Goal: Information Seeking & Learning: Learn about a topic

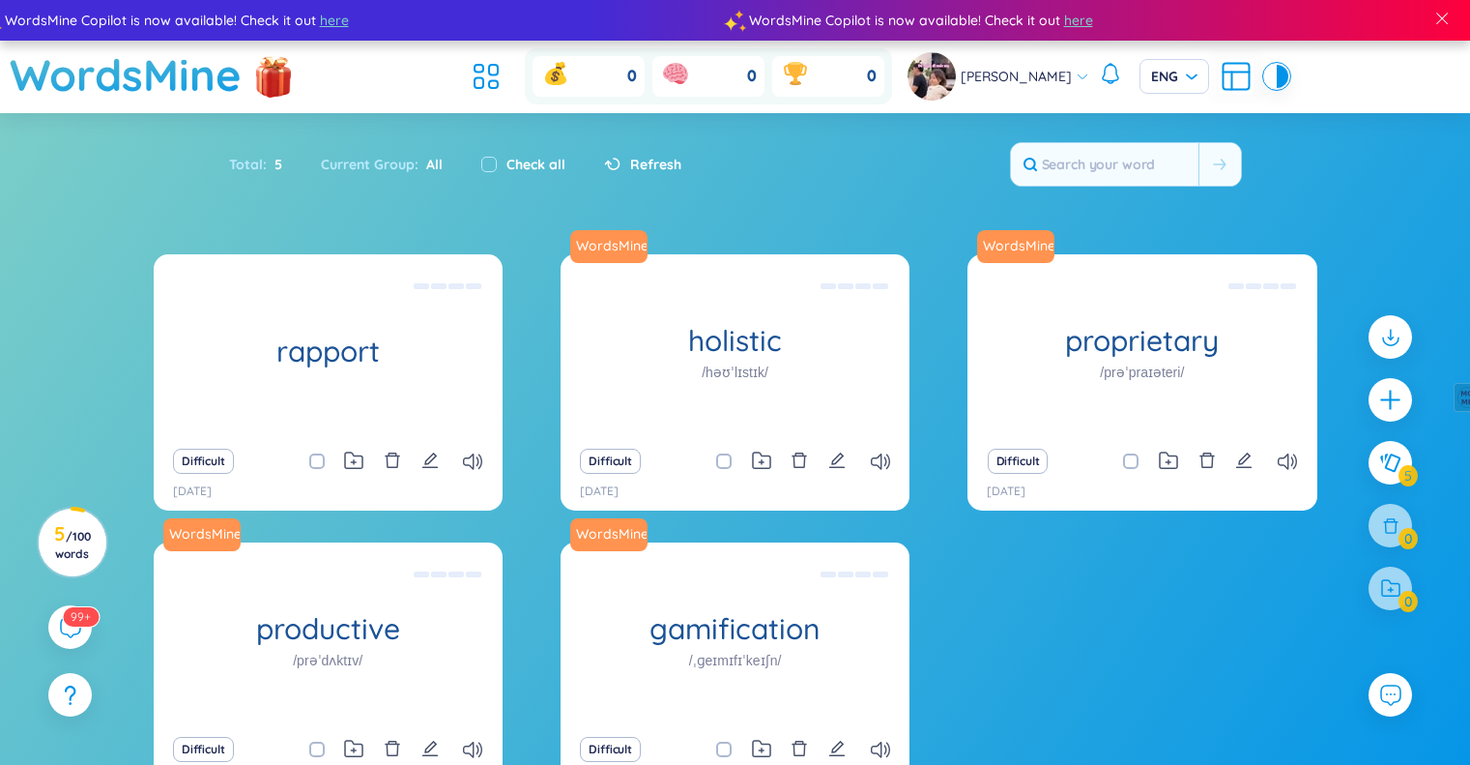
scroll to position [134, 0]
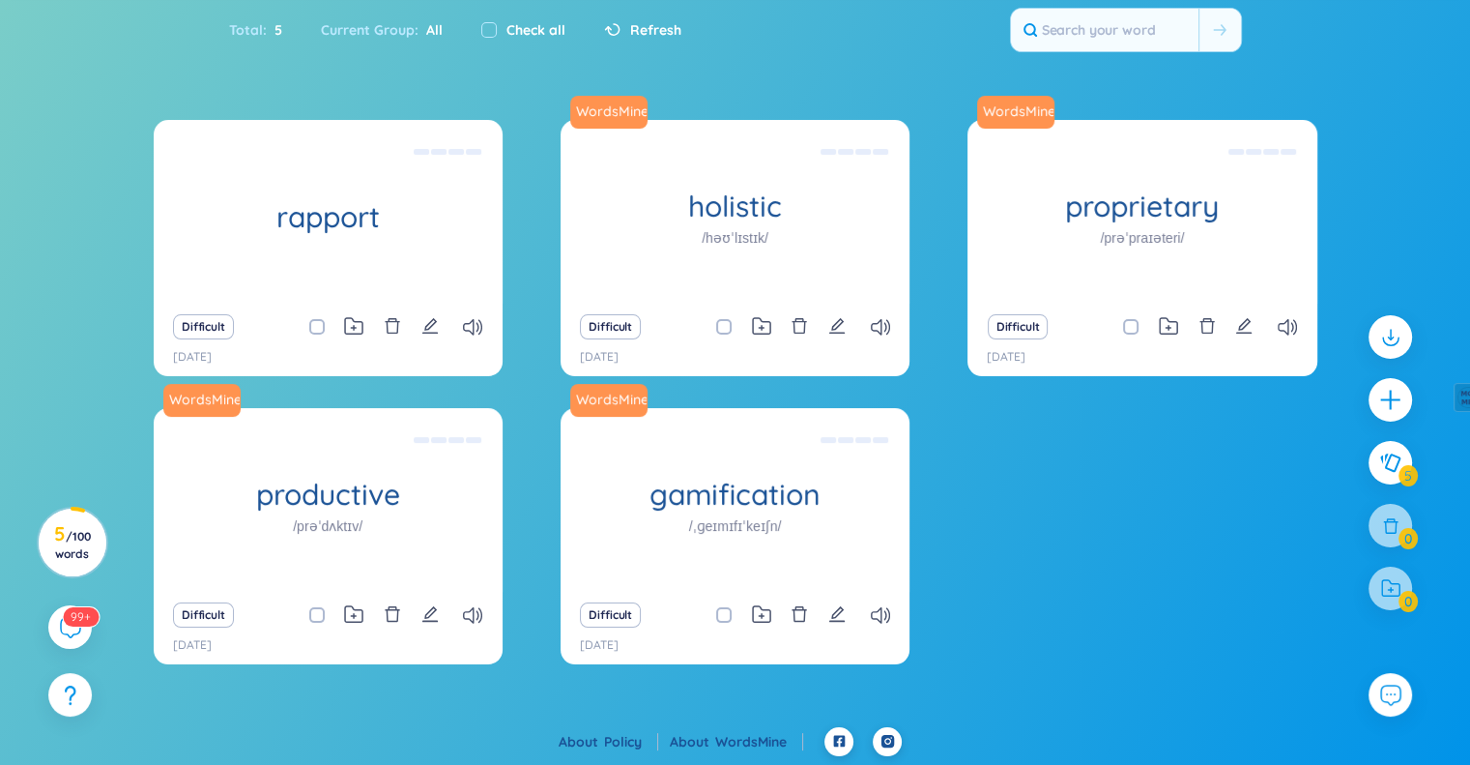
click at [750, 734] on link "WordsMine" at bounding box center [759, 741] width 88 height 17
click at [65, 629] on icon at bounding box center [69, 626] width 23 height 23
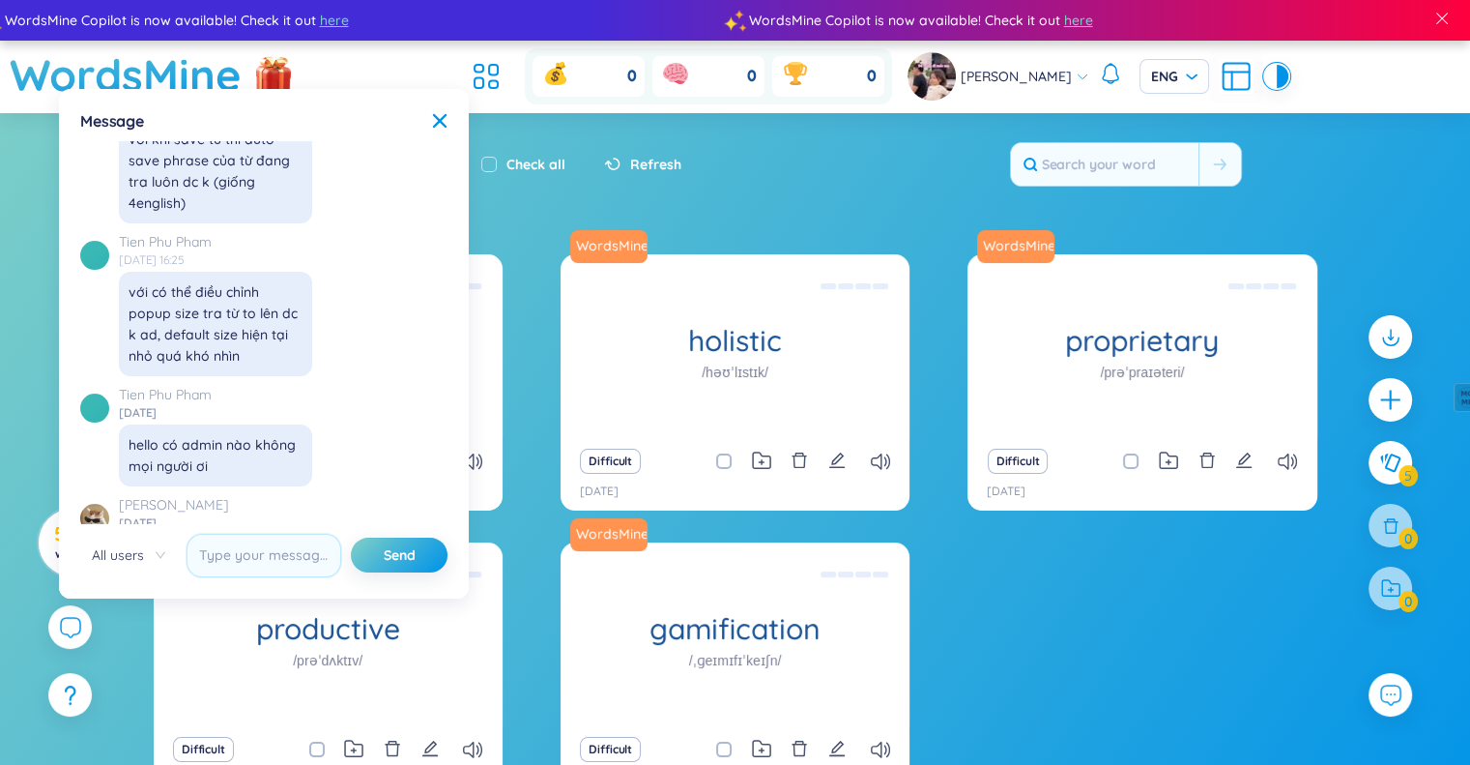
scroll to position [21259, 0]
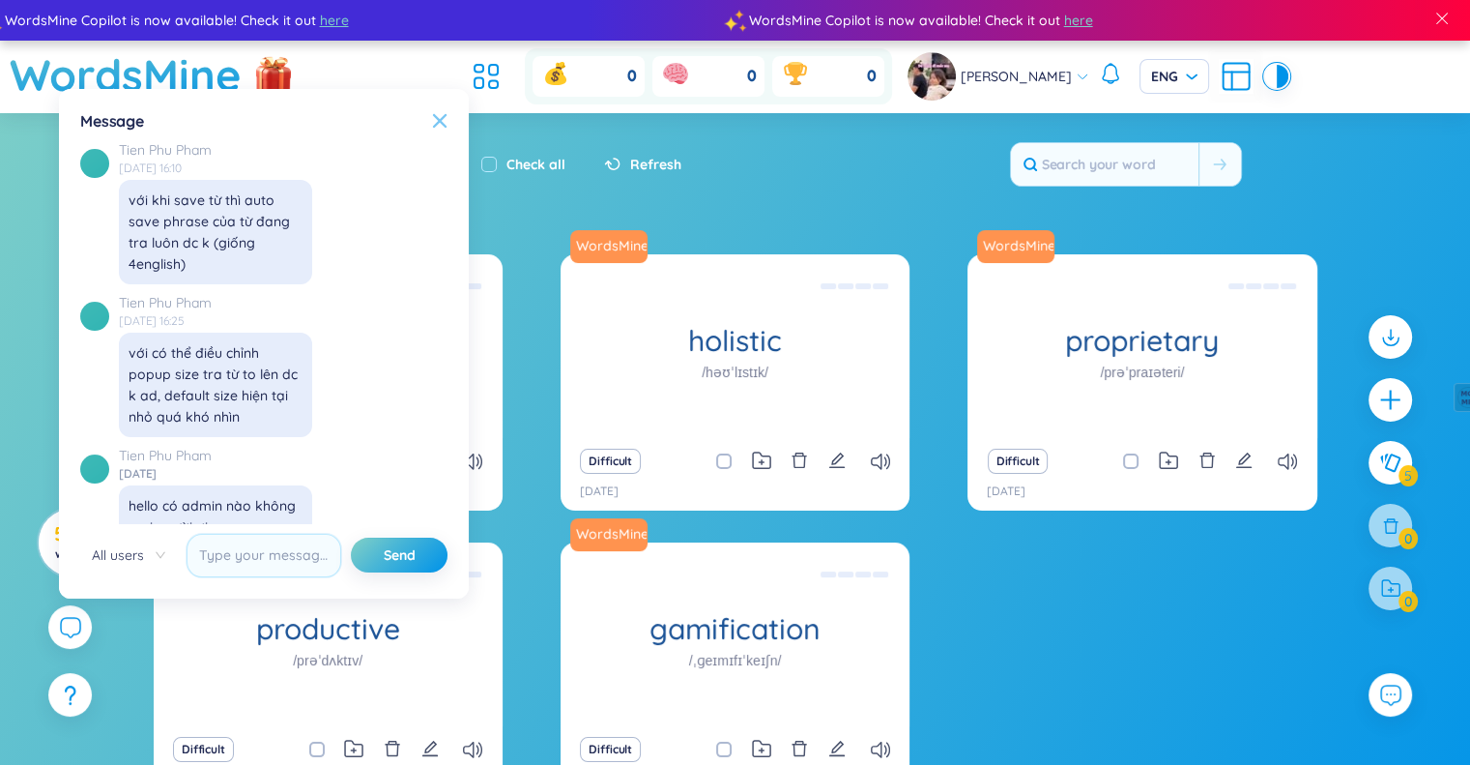
click at [445, 114] on icon at bounding box center [439, 120] width 15 height 15
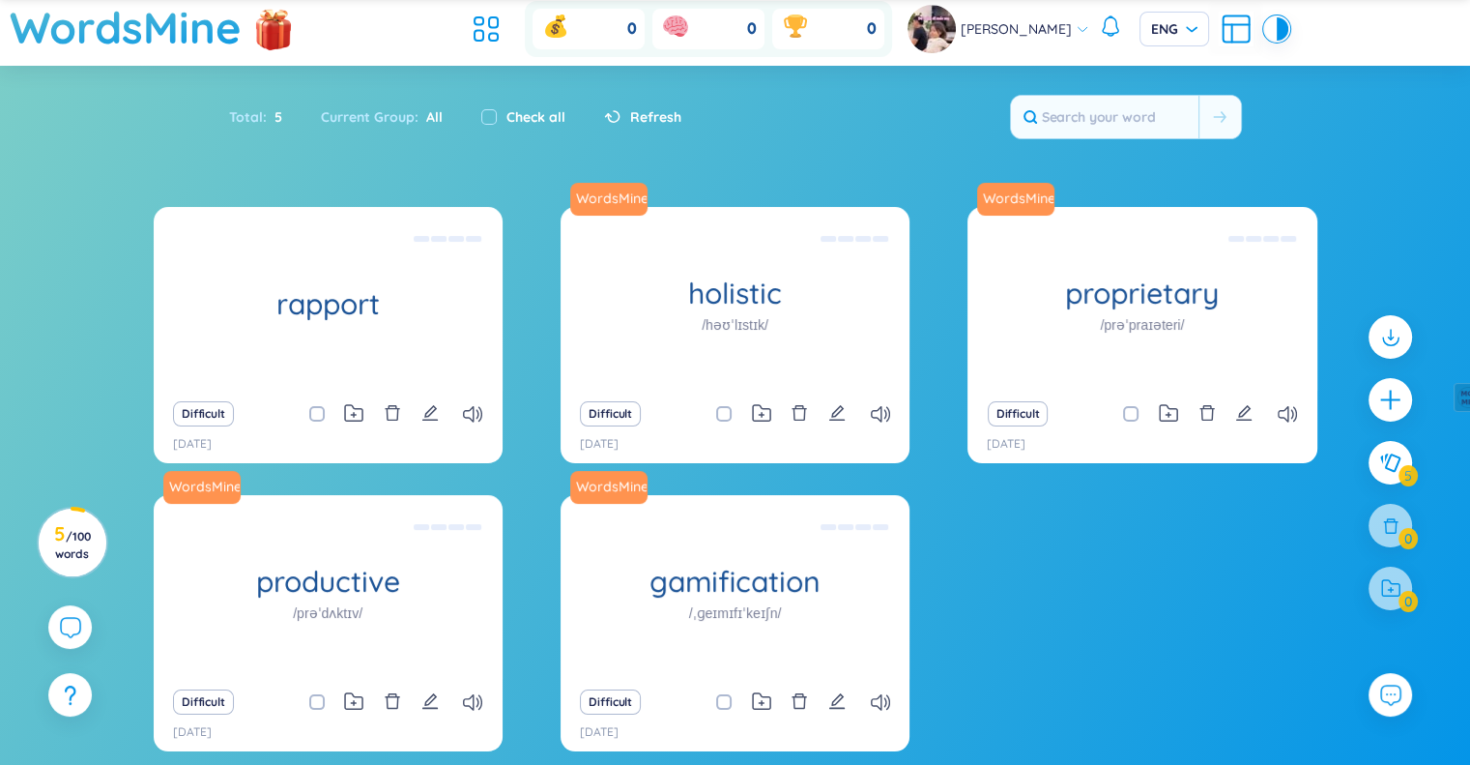
scroll to position [134, 0]
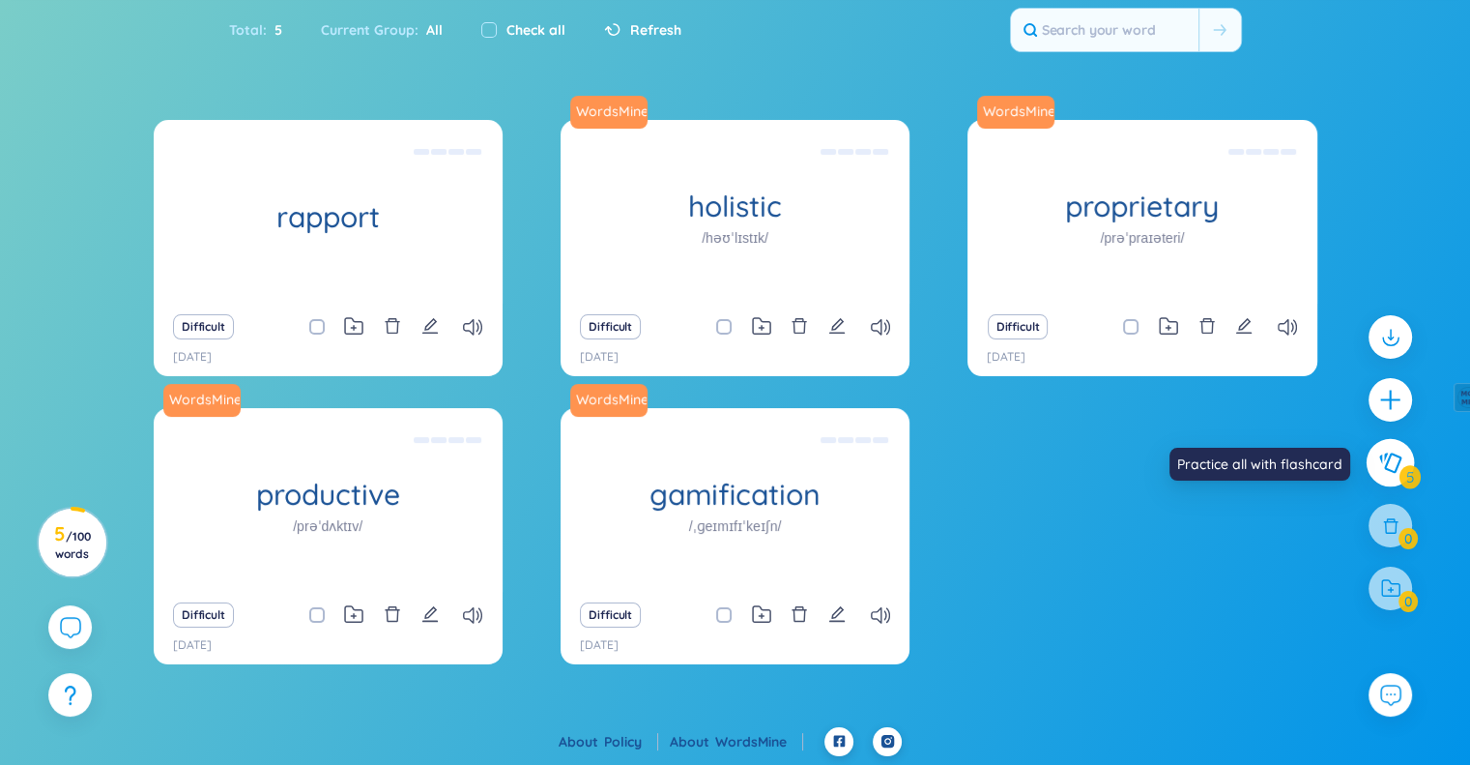
click at [1387, 463] on icon at bounding box center [1390, 462] width 22 height 20
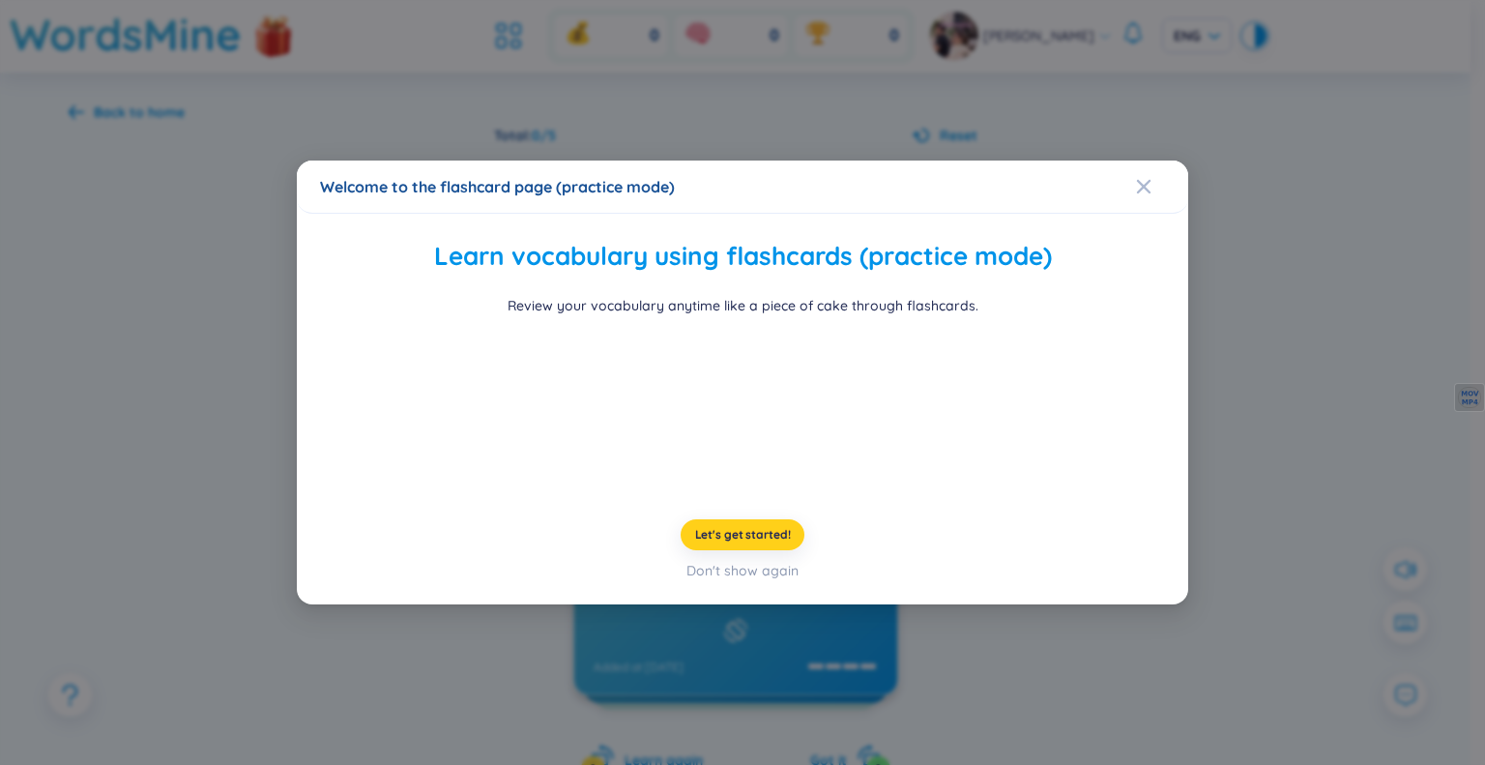
click at [764, 550] on button "Let's get started!" at bounding box center [742, 534] width 125 height 31
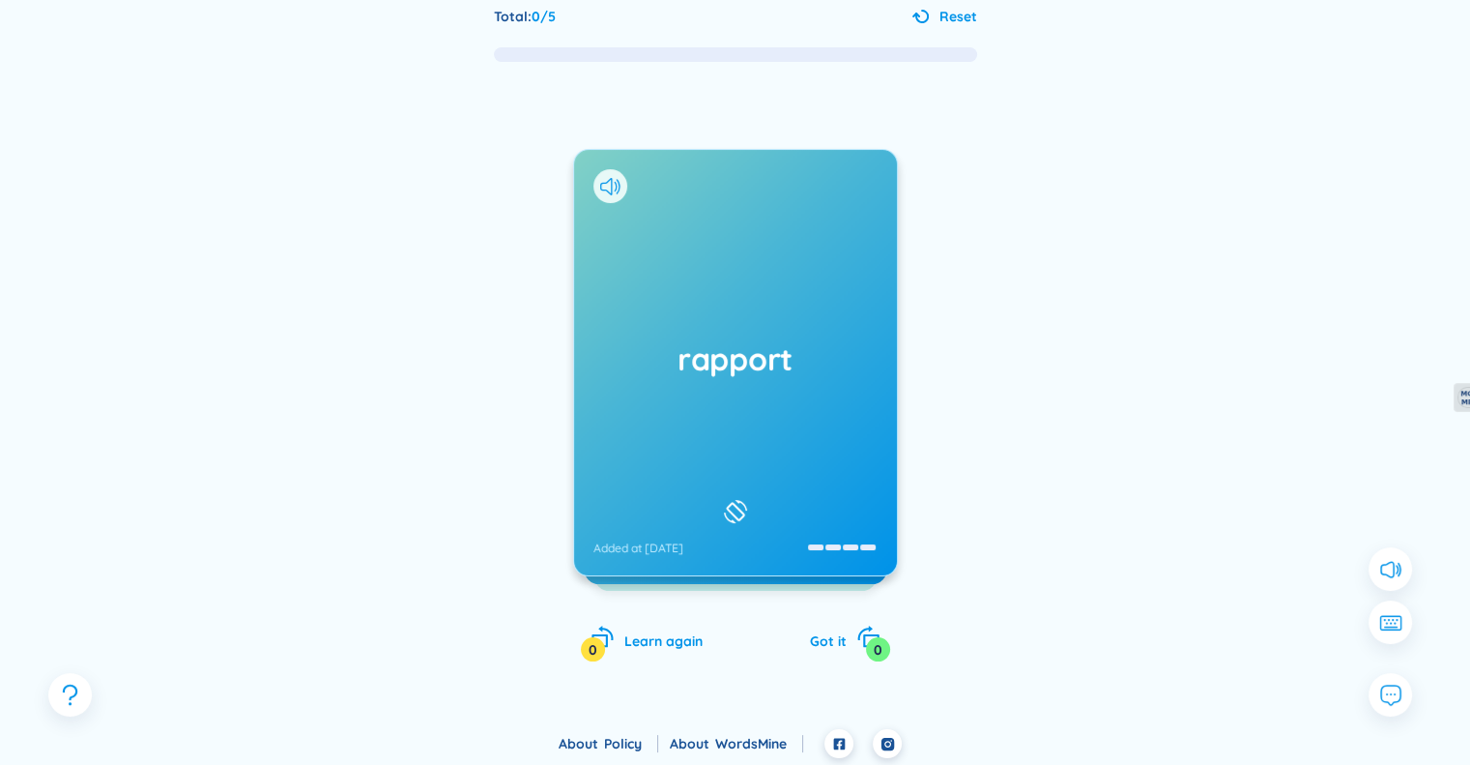
scroll to position [121, 0]
click at [736, 501] on rect at bounding box center [735, 509] width 17 height 17
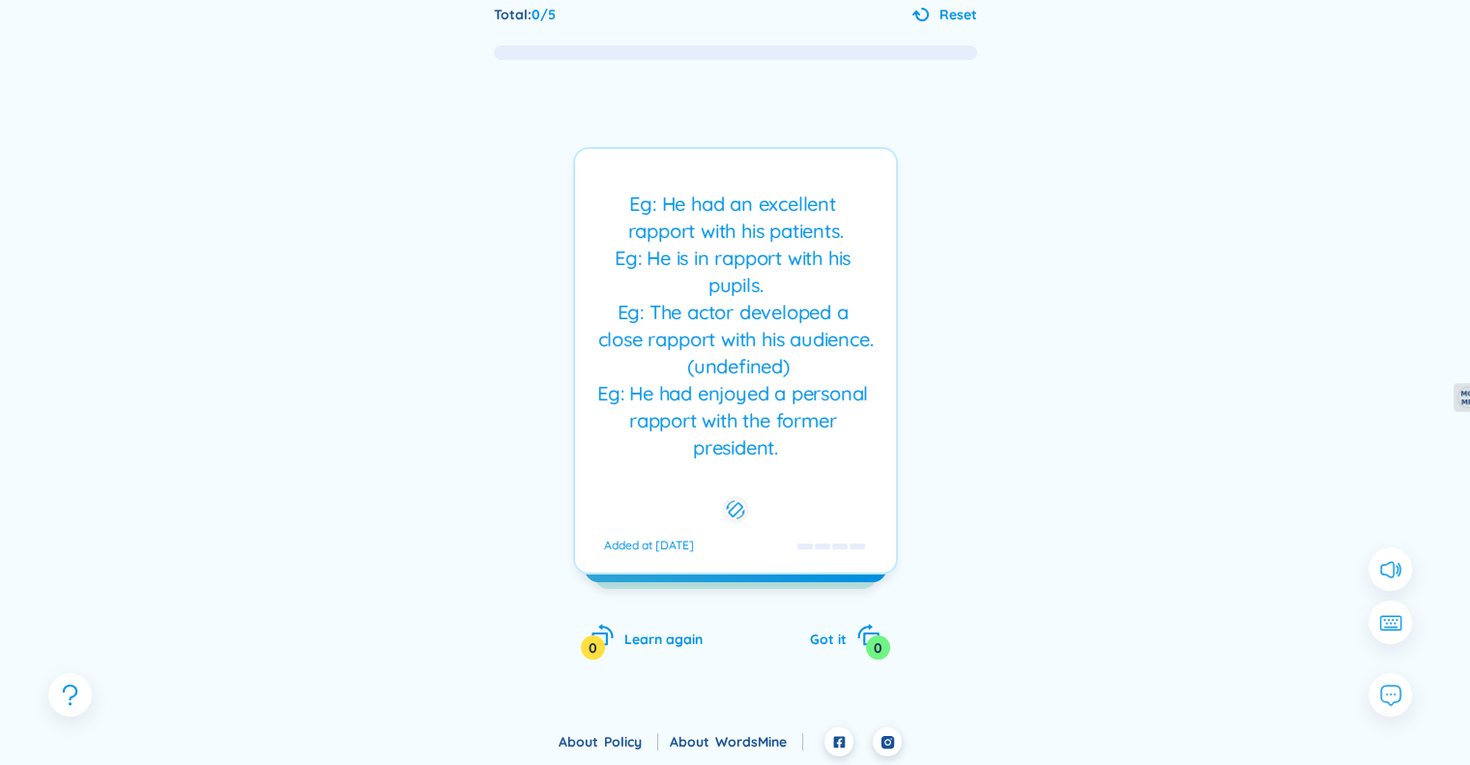
click at [736, 498] on icon at bounding box center [735, 509] width 18 height 23
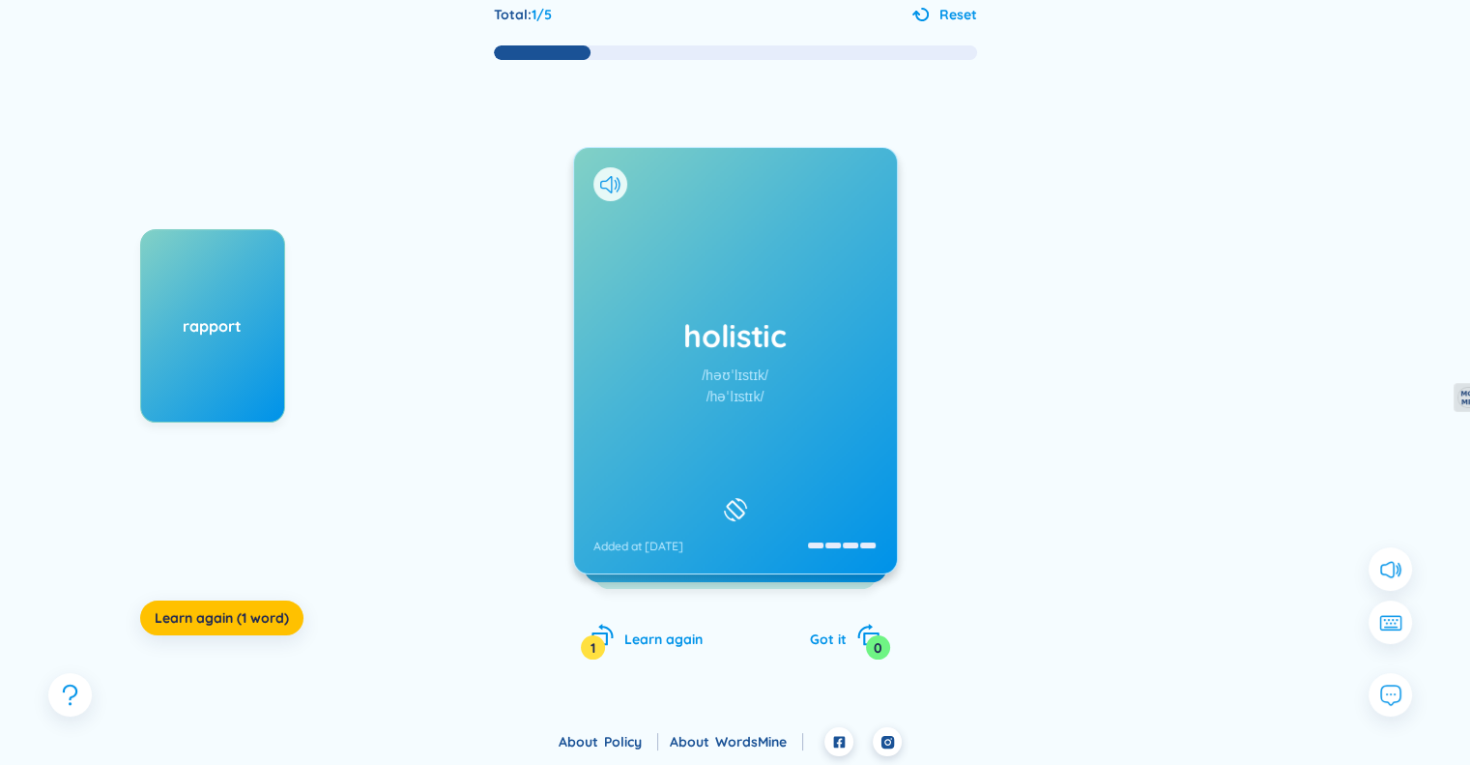
click at [731, 501] on rect at bounding box center [735, 509] width 17 height 17
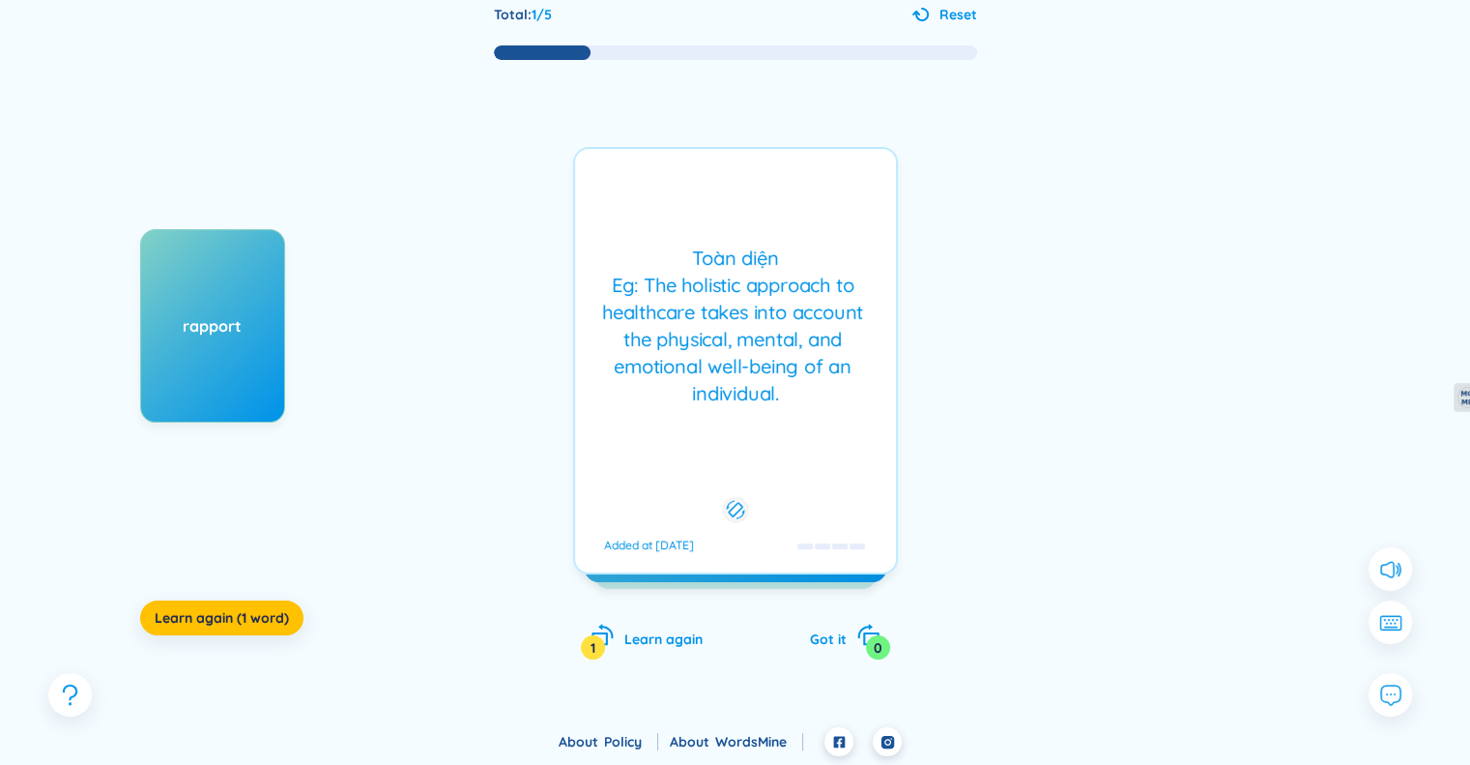
click at [731, 500] on icon at bounding box center [735, 509] width 18 height 23
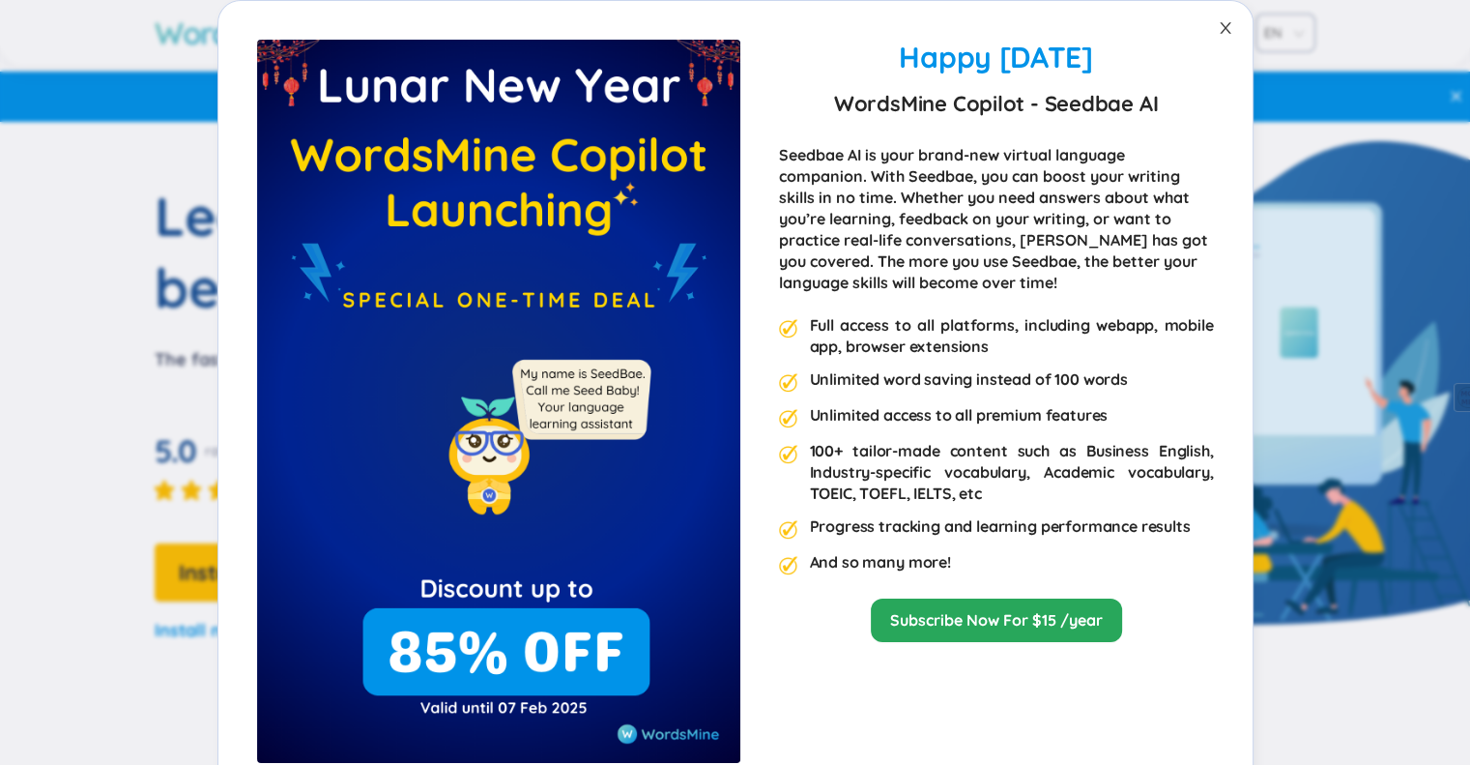
click at [1206, 22] on span "Close" at bounding box center [1225, 28] width 54 height 54
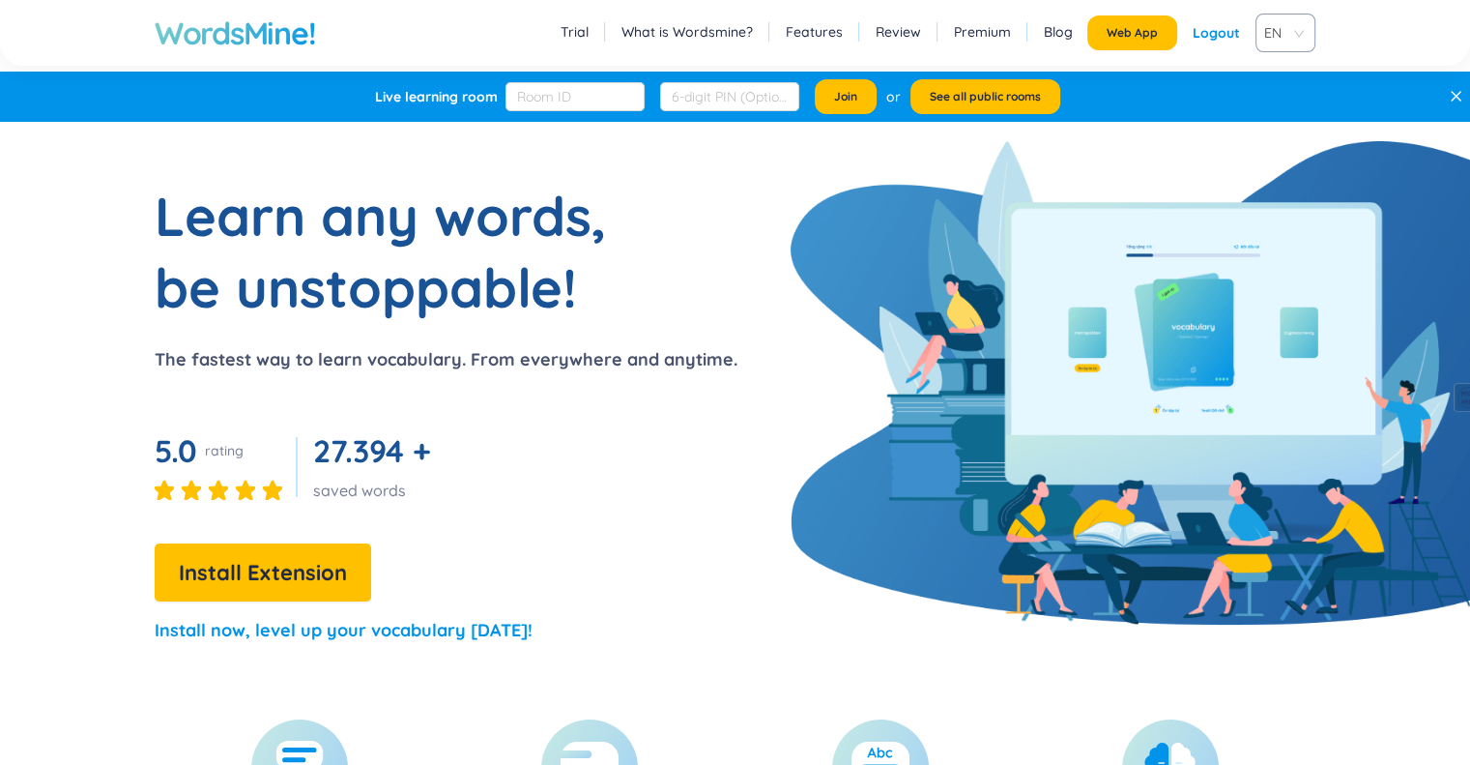
scroll to position [387, 0]
click at [1145, 34] on span "Web App" at bounding box center [1132, 32] width 51 height 15
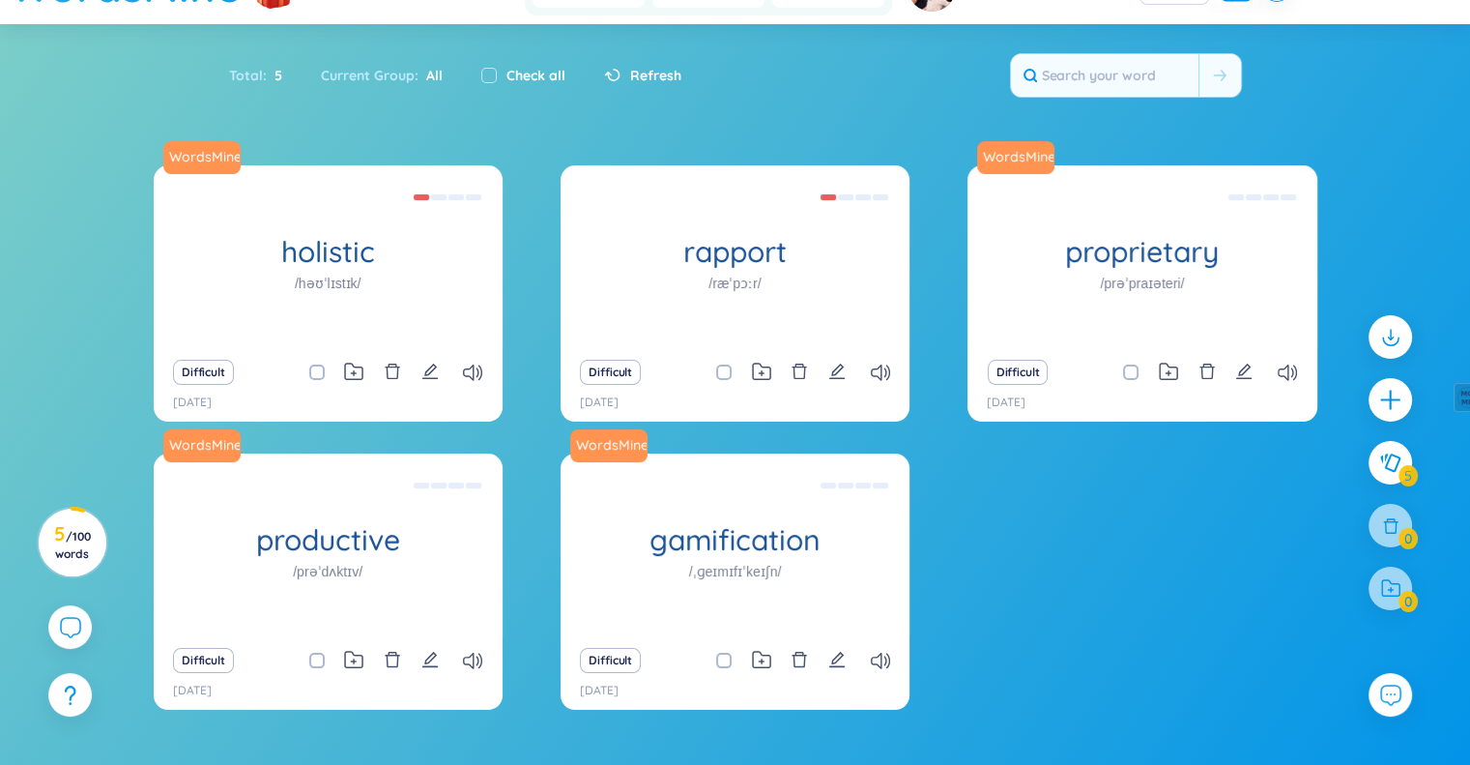
scroll to position [97, 0]
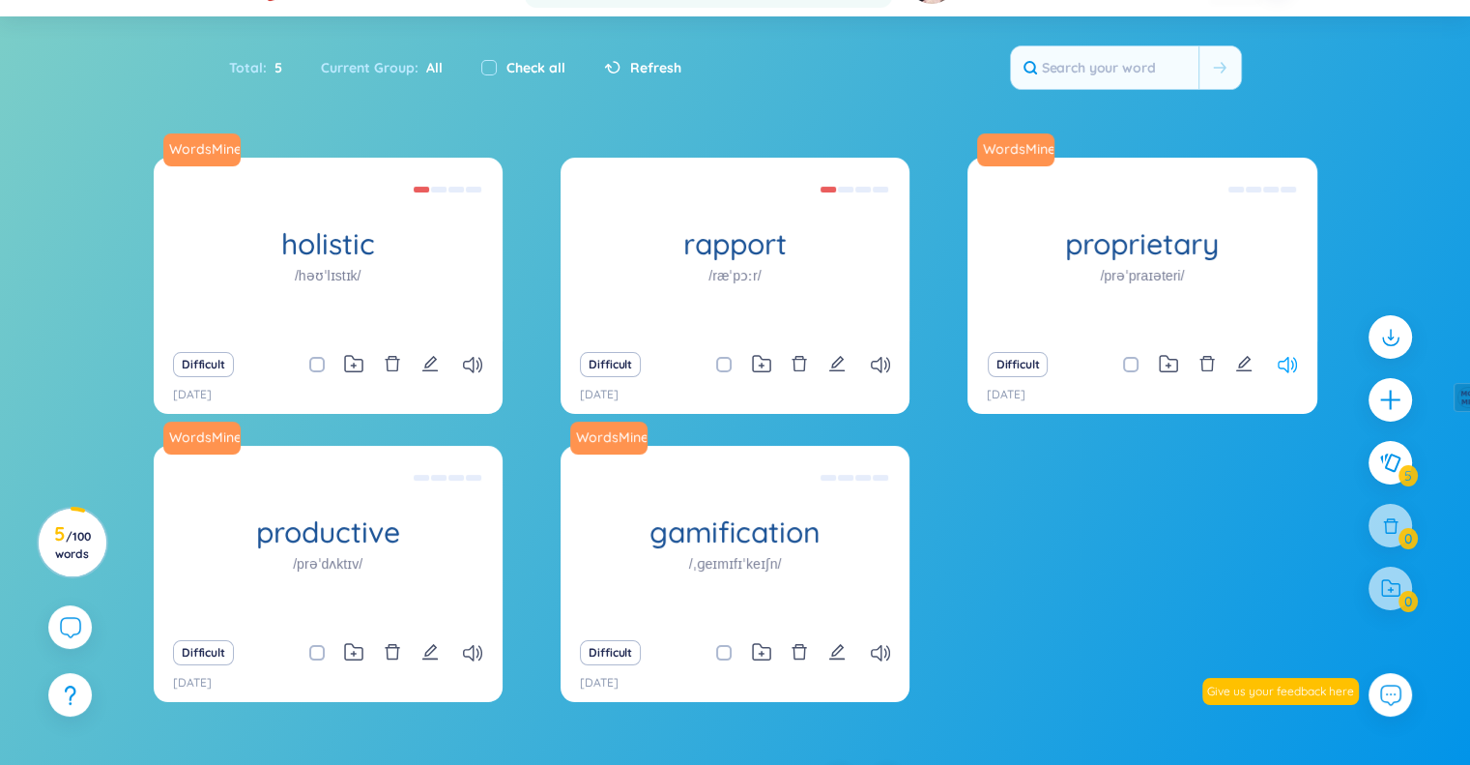
click at [1285, 357] on icon at bounding box center [1287, 365] width 19 height 16
